Goal: Task Accomplishment & Management: Complete application form

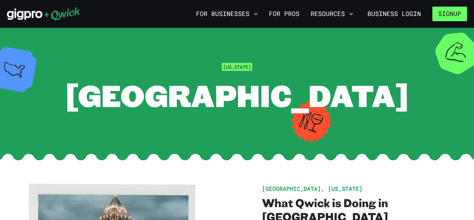
click at [452, 10] on button "Signup" at bounding box center [450, 14] width 35 height 15
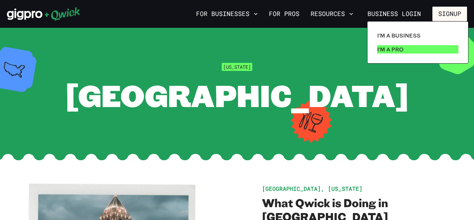
click at [427, 50] on link "I'm a Pro" at bounding box center [418, 49] width 87 height 14
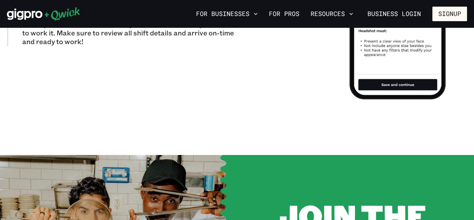
scroll to position [889, 0]
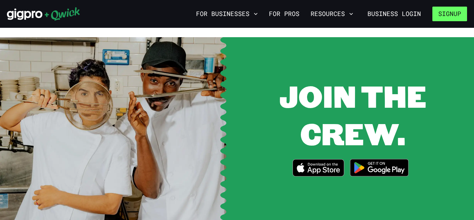
click at [456, 9] on button "Signup" at bounding box center [450, 14] width 35 height 15
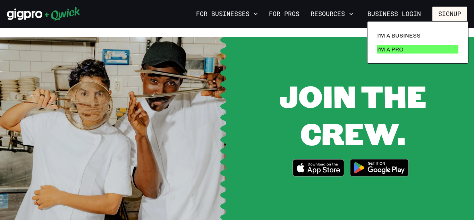
click at [428, 51] on link "I'm a Pro" at bounding box center [418, 49] width 87 height 14
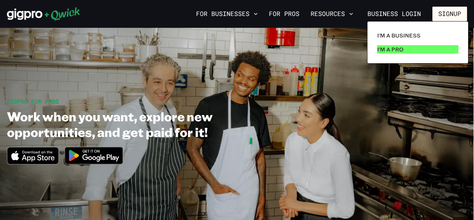
click at [390, 50] on p "I'm a Pro" at bounding box center [390, 49] width 26 height 8
click at [298, 17] on div at bounding box center [237, 110] width 474 height 220
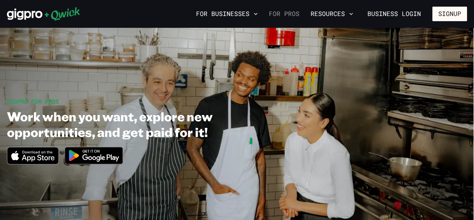
click at [294, 14] on link "For Pros" at bounding box center [284, 14] width 36 height 12
